Goal: Task Accomplishment & Management: Manage account settings

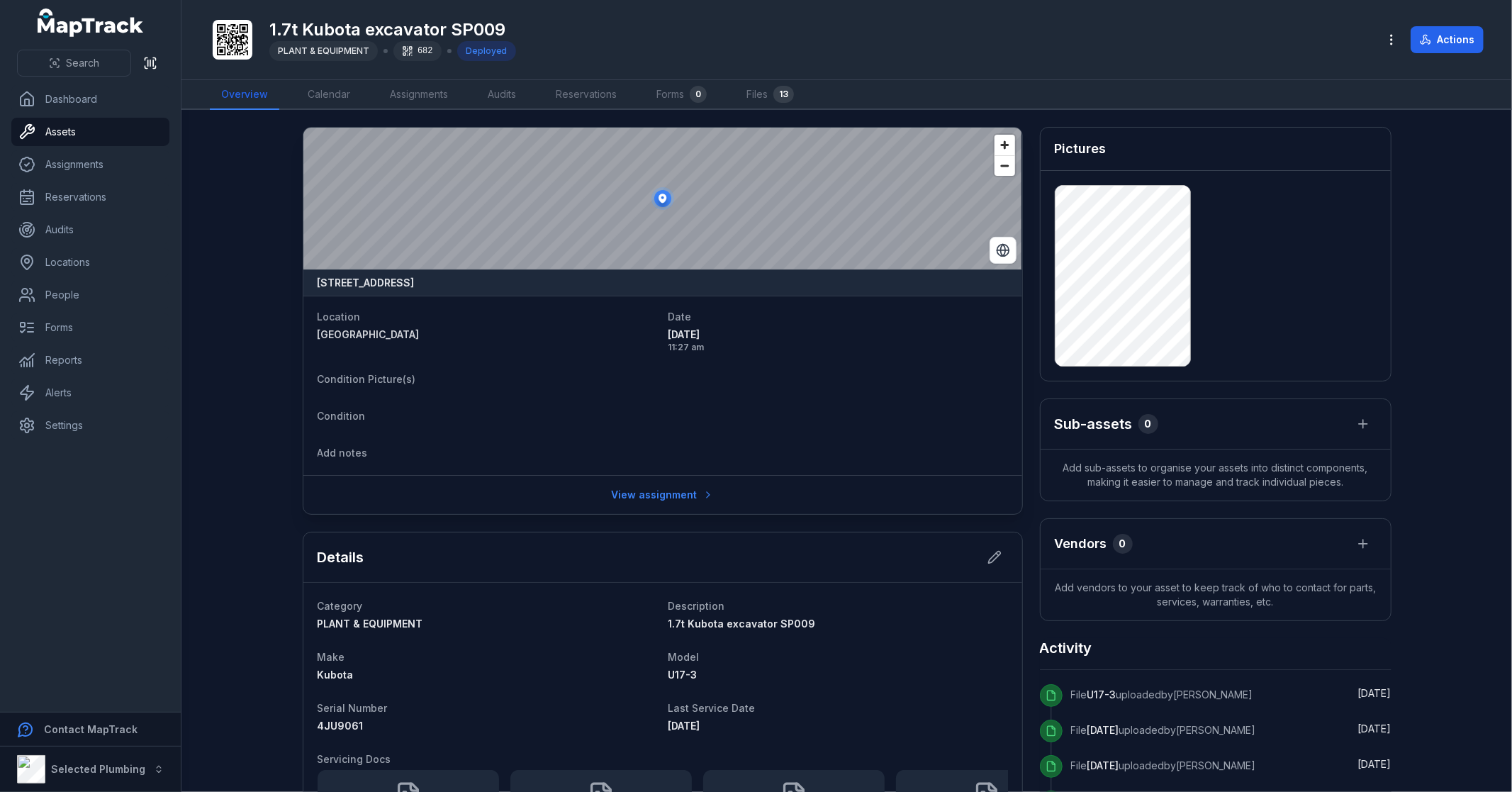
scroll to position [79, 0]
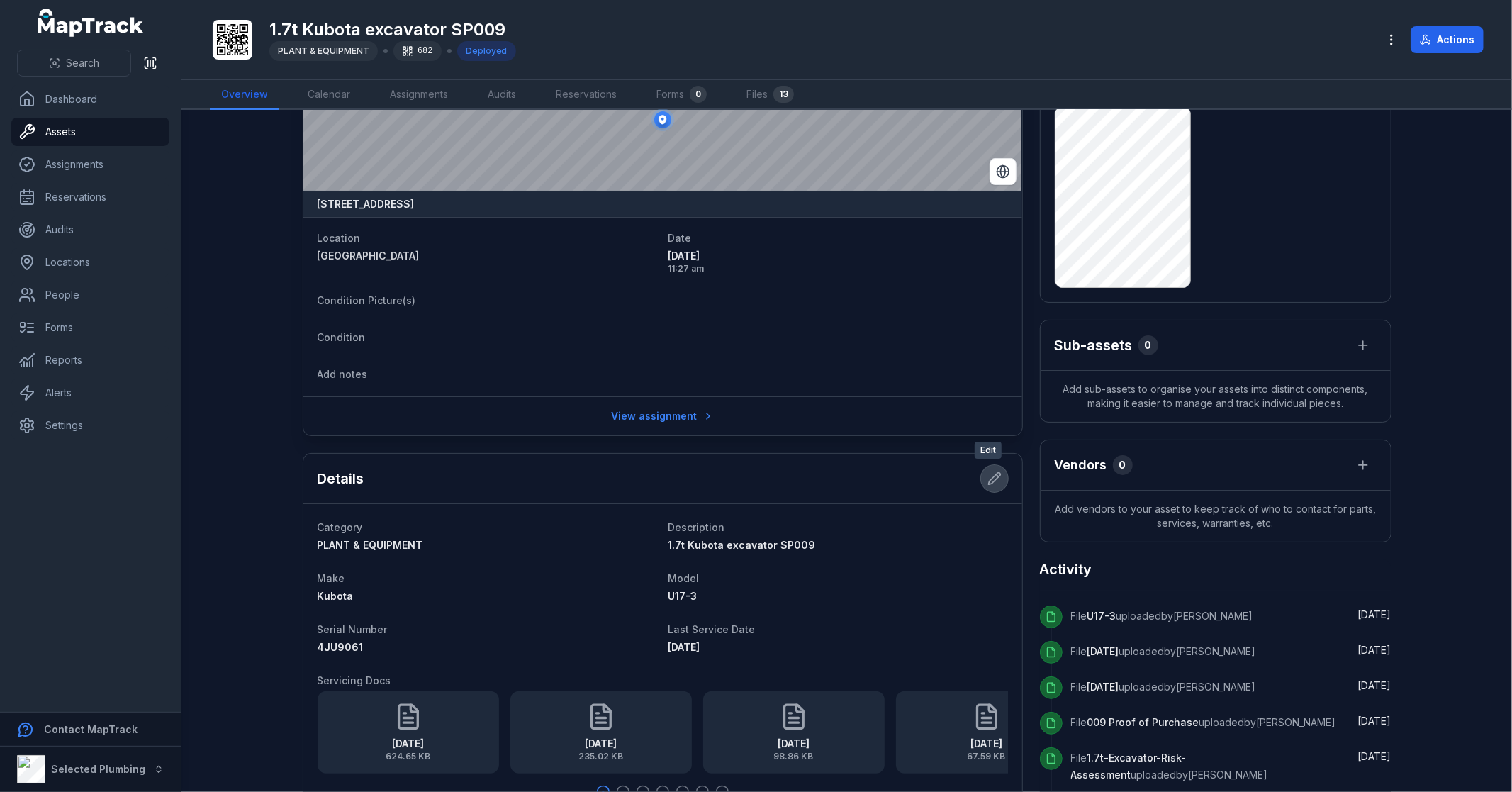
click at [994, 476] on icon at bounding box center [994, 478] width 14 height 14
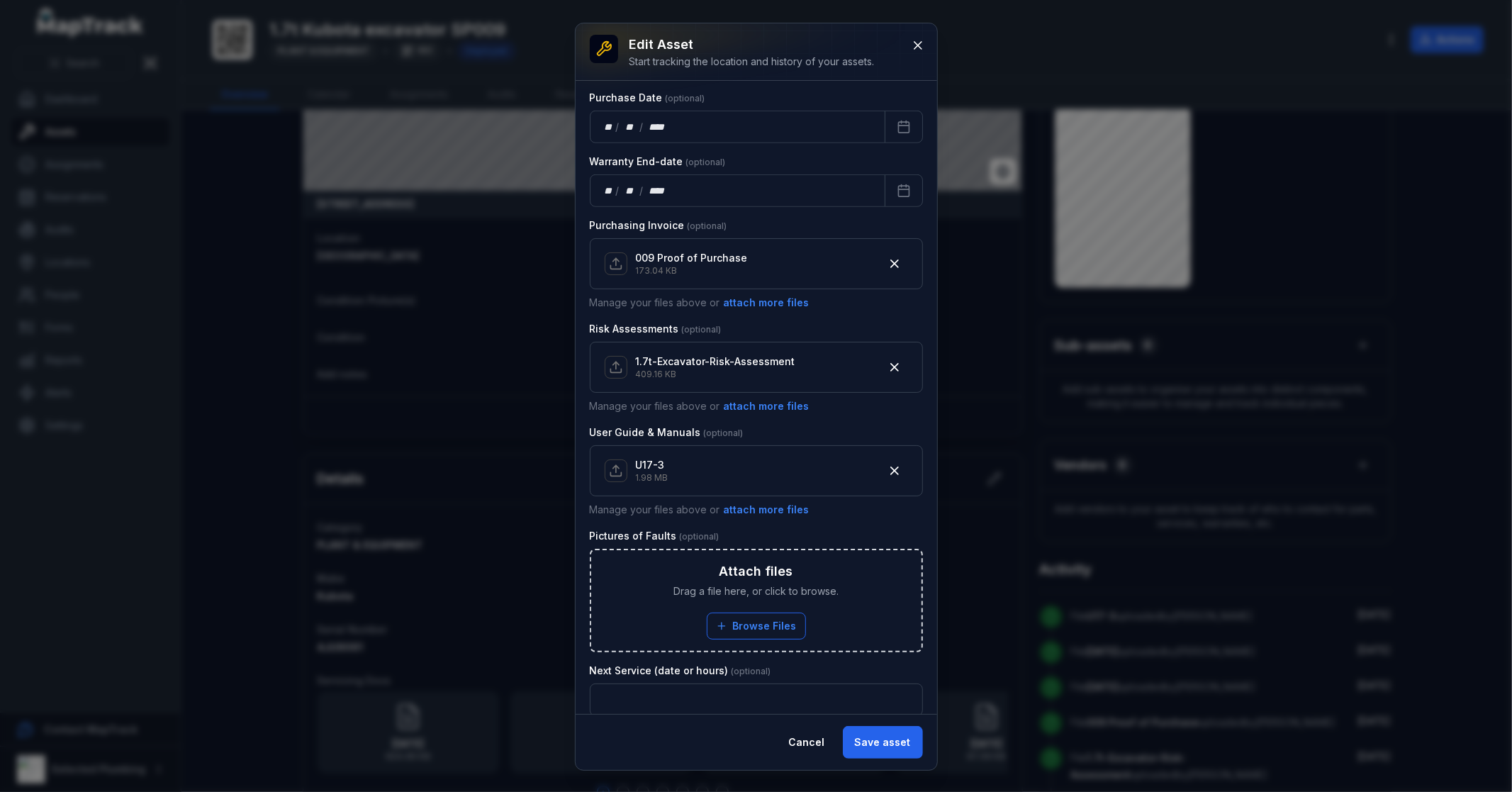
scroll to position [842, 0]
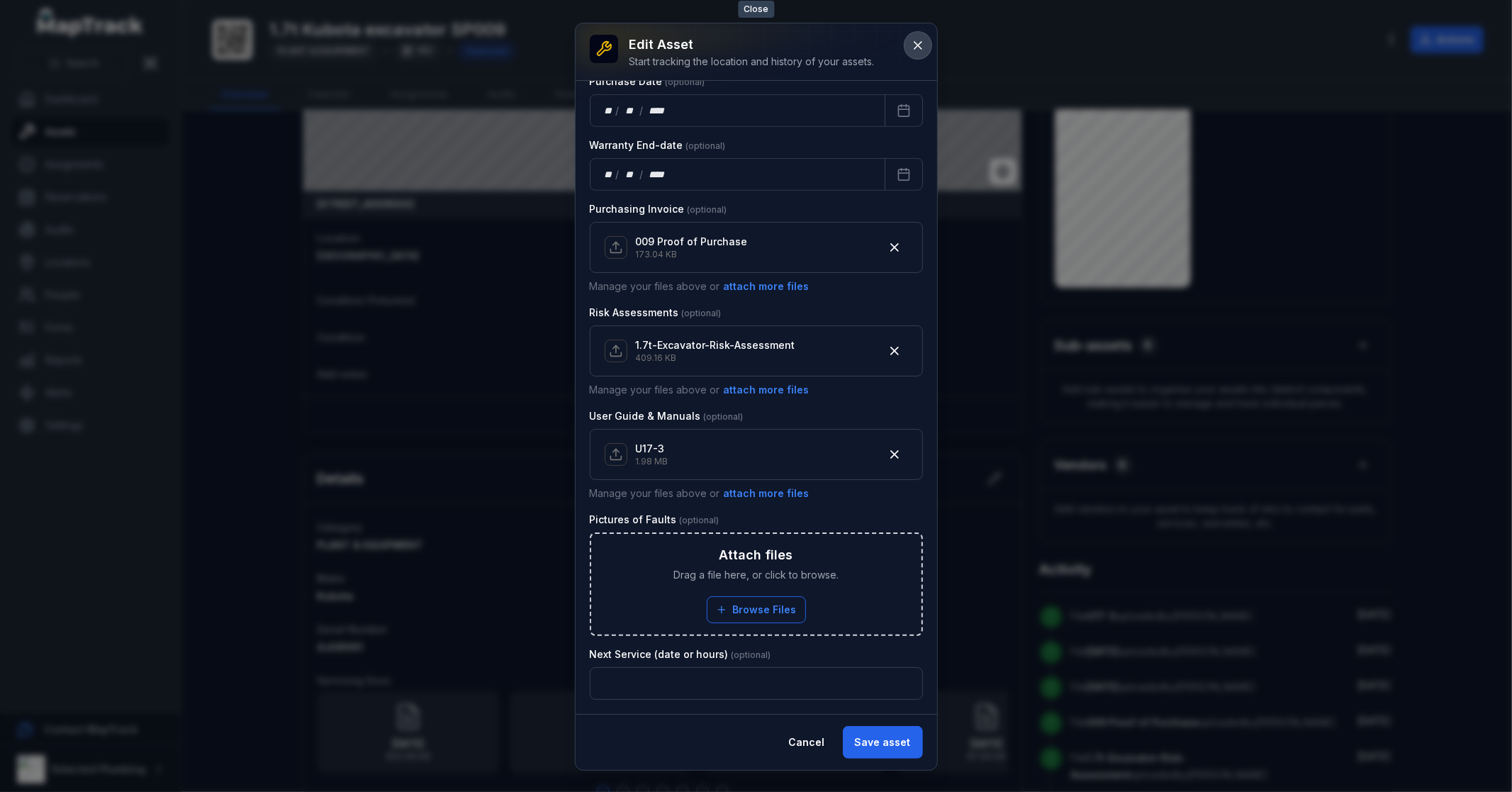
click at [915, 38] on icon at bounding box center [918, 45] width 14 height 14
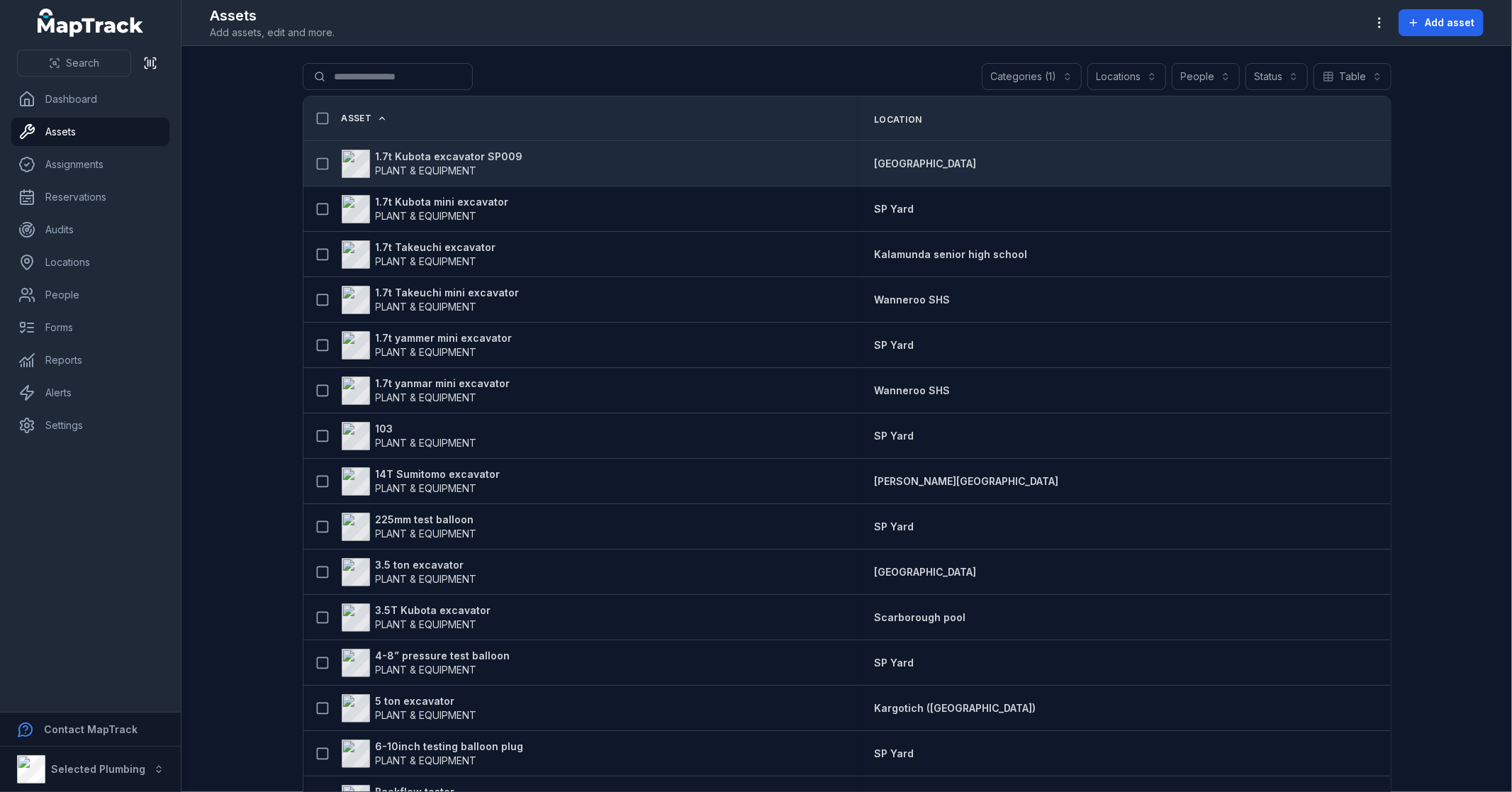
click at [487, 153] on strong "1.7t Kubota excavator SP009" at bounding box center [449, 156] width 148 height 14
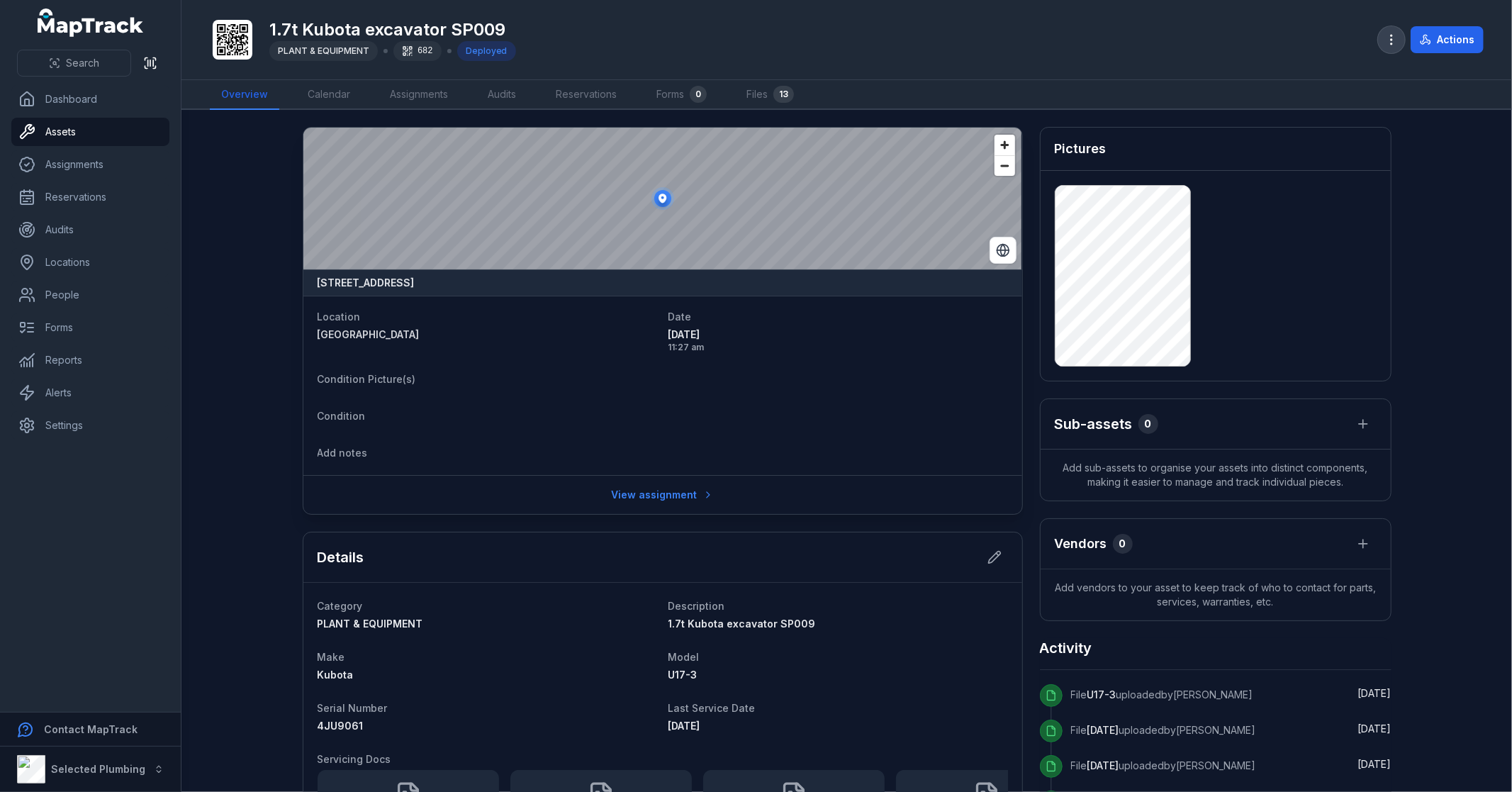
click at [1386, 40] on icon "button" at bounding box center [1391, 39] width 14 height 14
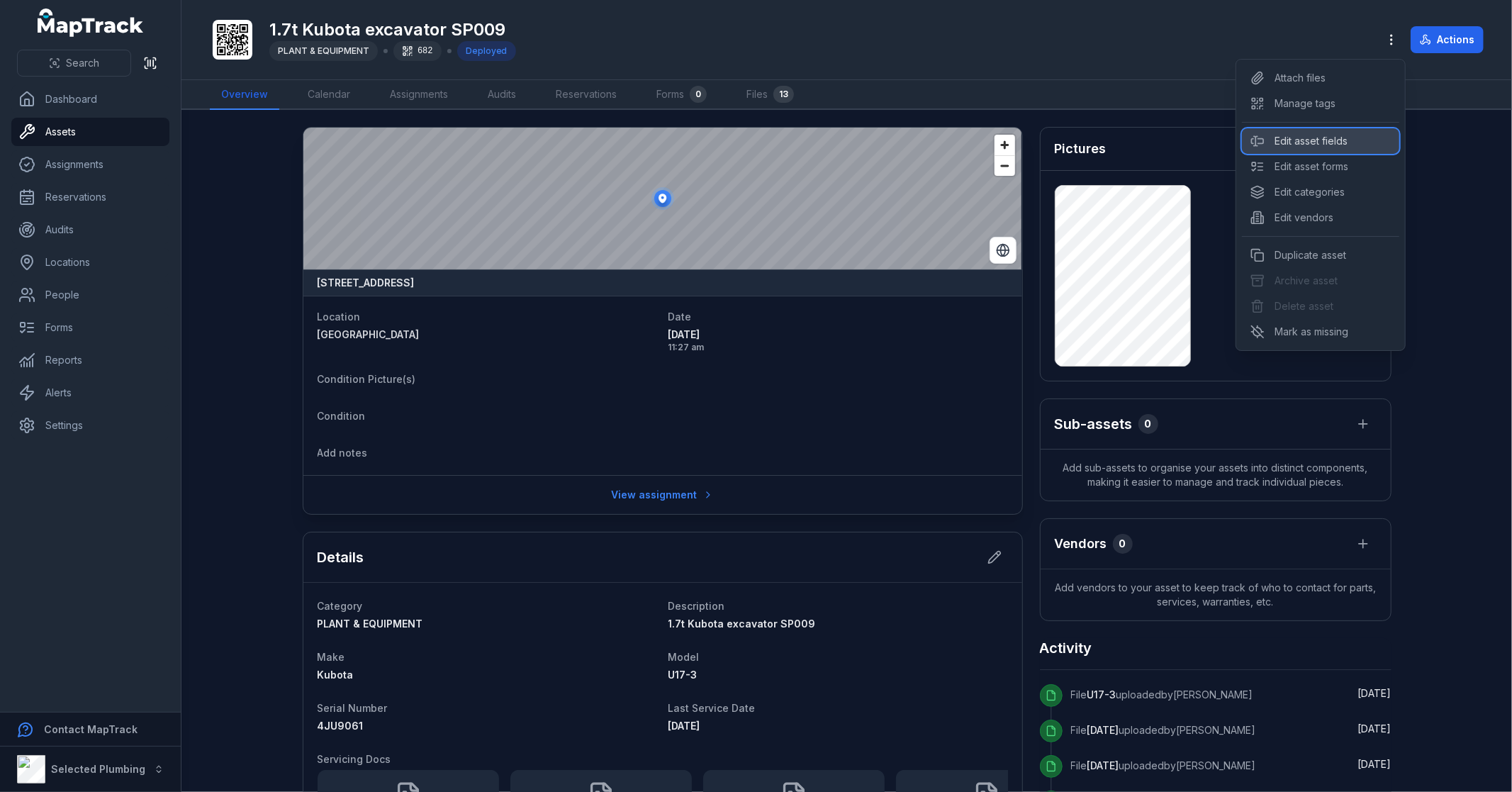
click at [1343, 138] on div "Edit asset fields" at bounding box center [1321, 140] width 157 height 26
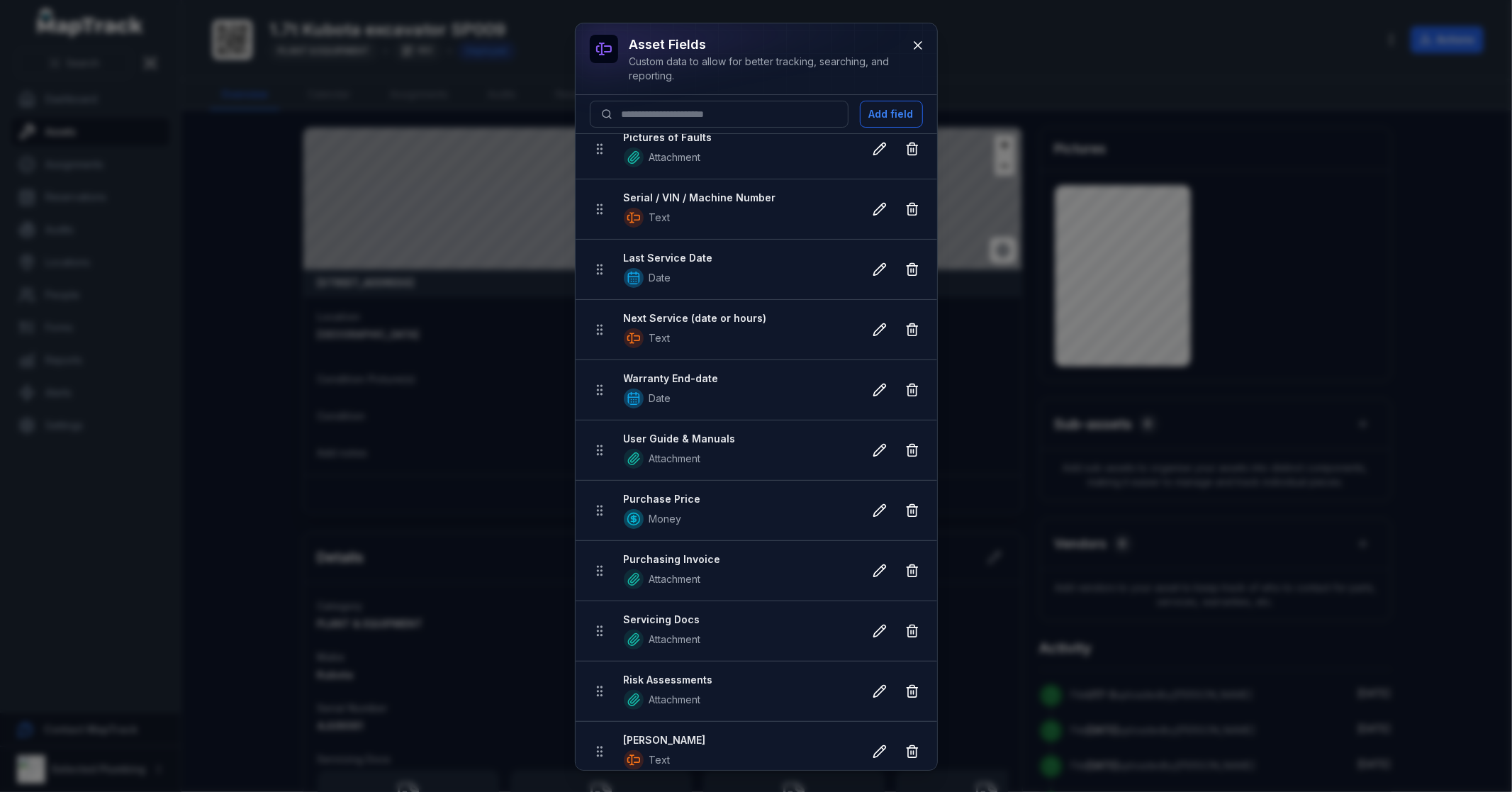
scroll to position [293, 0]
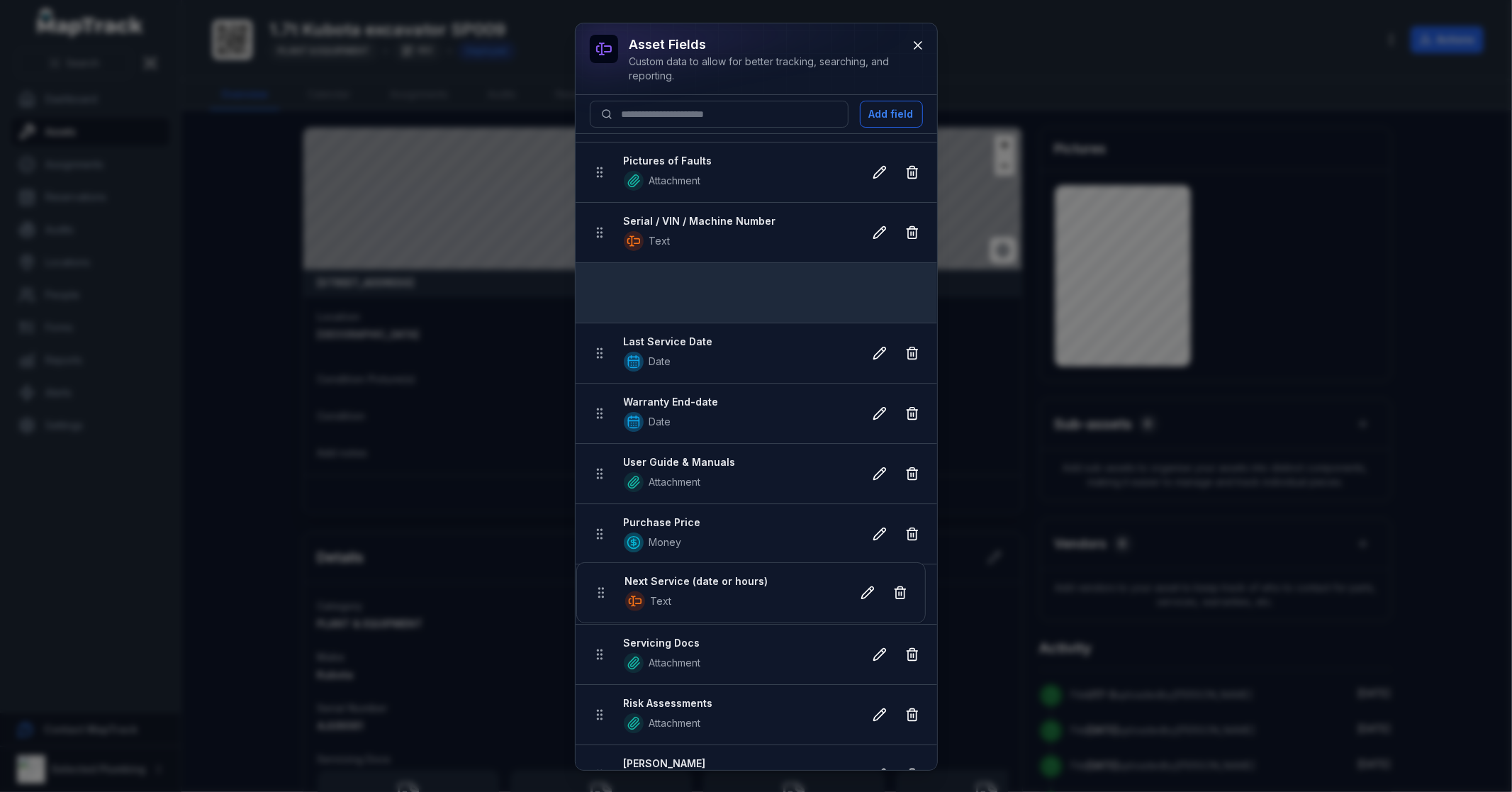
drag, startPoint x: 604, startPoint y: 354, endPoint x: 604, endPoint y: 296, distance: 58.0
click at [604, 296] on ul "Notes Text Make Autocomplete Model Autocomplete Serial Number Text Purchase Dat…" at bounding box center [757, 383] width 362 height 1085
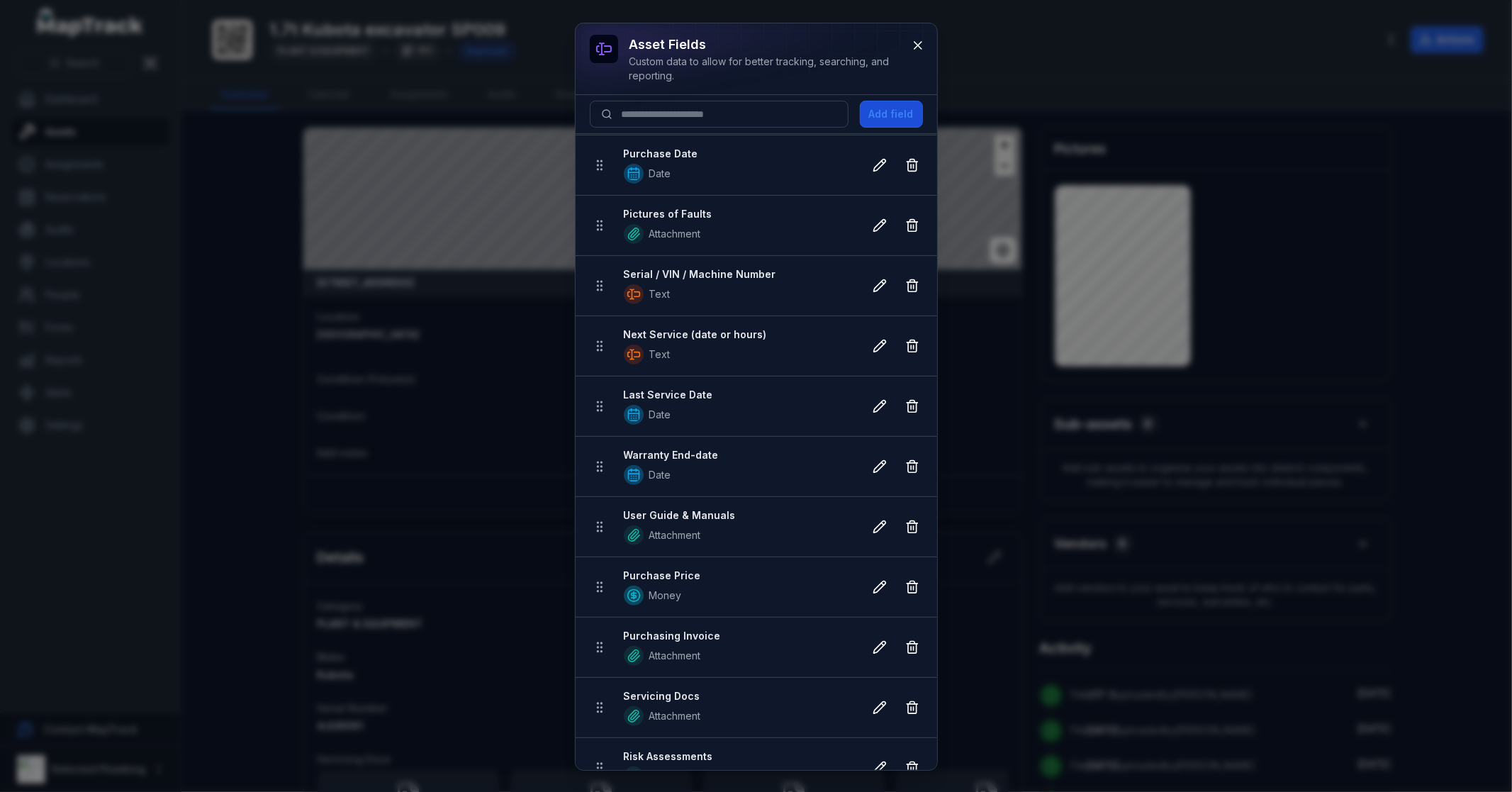
scroll to position [0, 0]
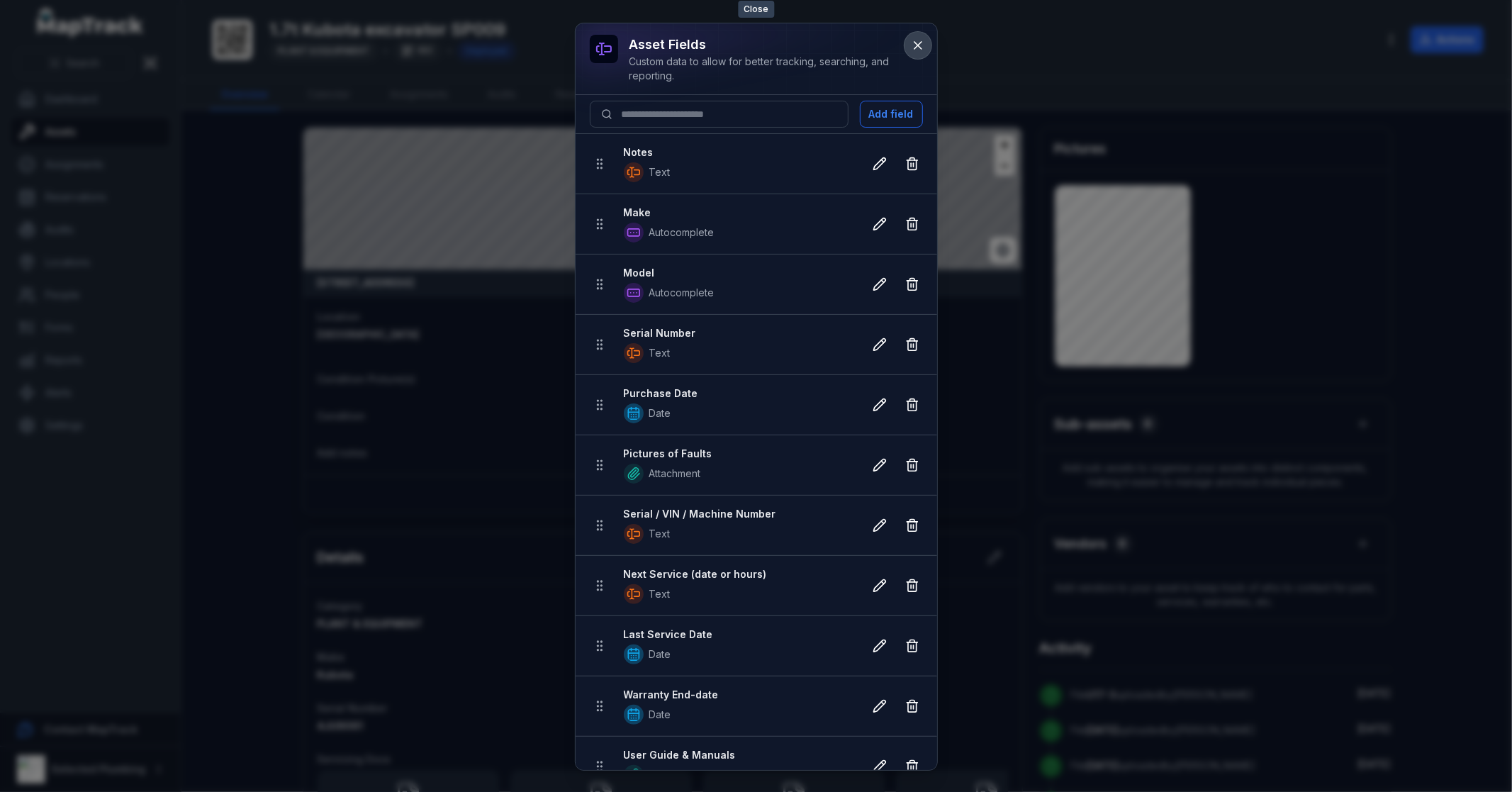
click at [917, 38] on icon at bounding box center [918, 45] width 14 height 14
